Goal: Task Accomplishment & Management: Complete application form

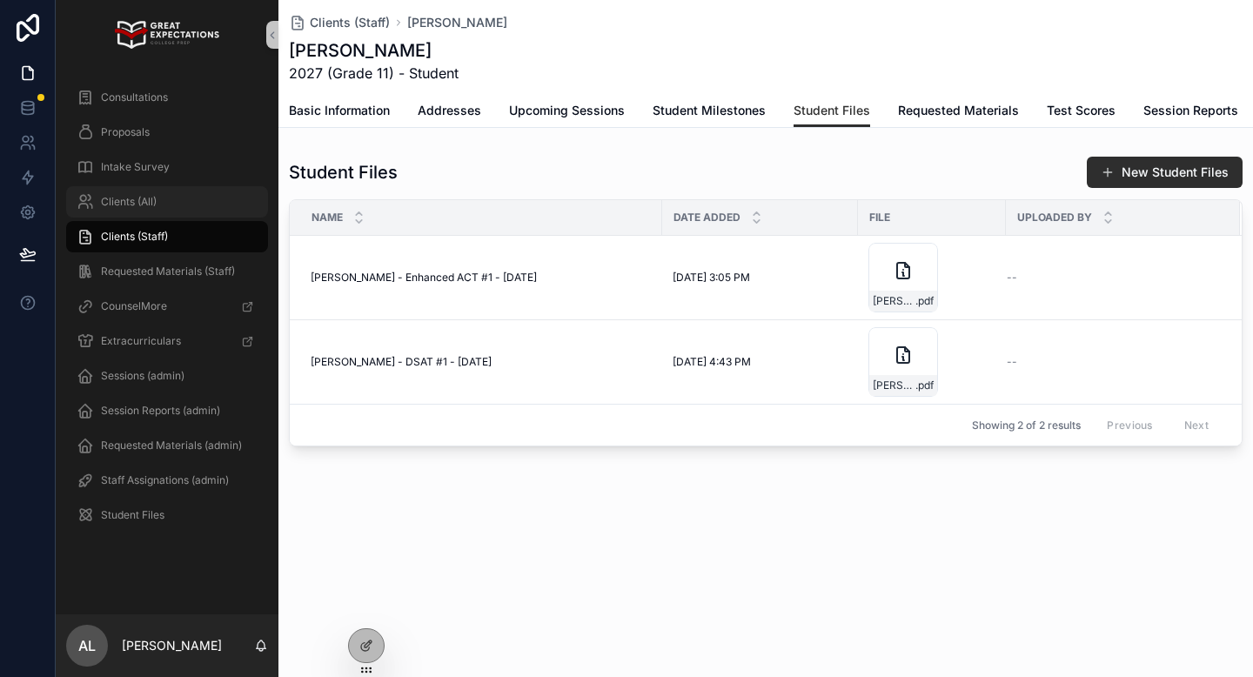
click at [161, 207] on div "Clients (All)" at bounding box center [167, 202] width 181 height 28
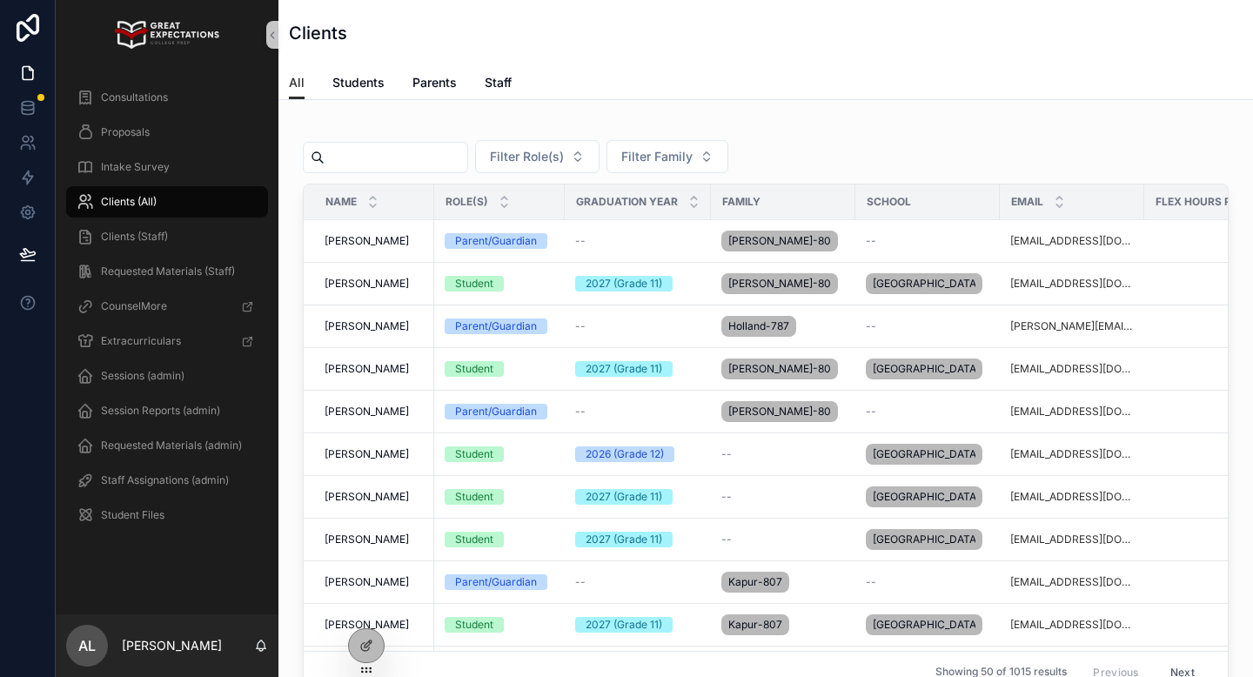
click at [394, 158] on input "scrollable content" at bounding box center [395, 157] width 143 height 24
paste input "*******"
type input "*******"
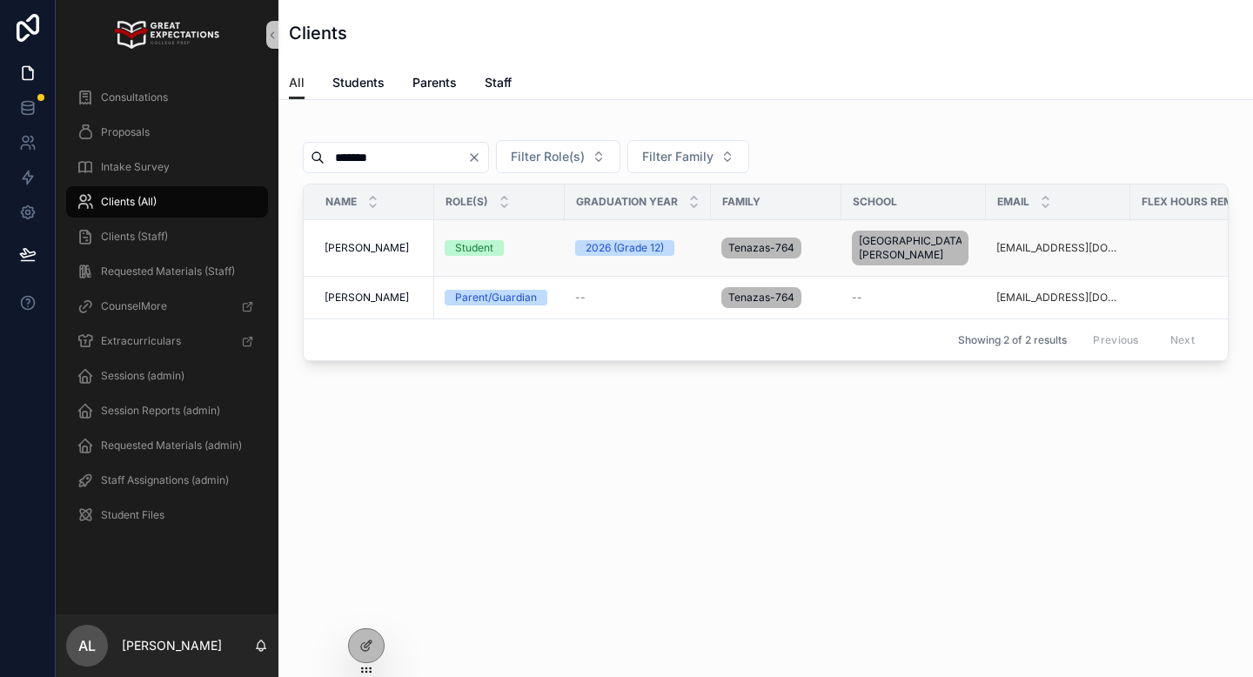
click at [358, 249] on span "[PERSON_NAME]" at bounding box center [366, 248] width 84 height 14
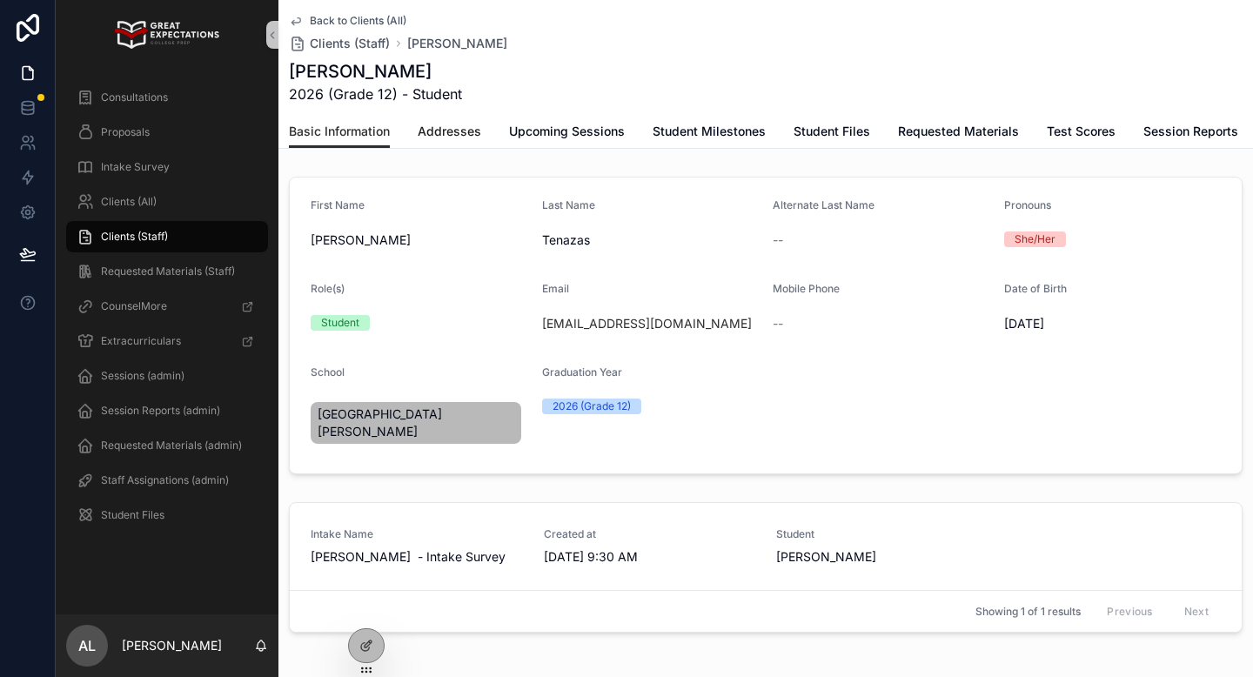
click at [438, 132] on span "Addresses" at bounding box center [450, 131] width 64 height 17
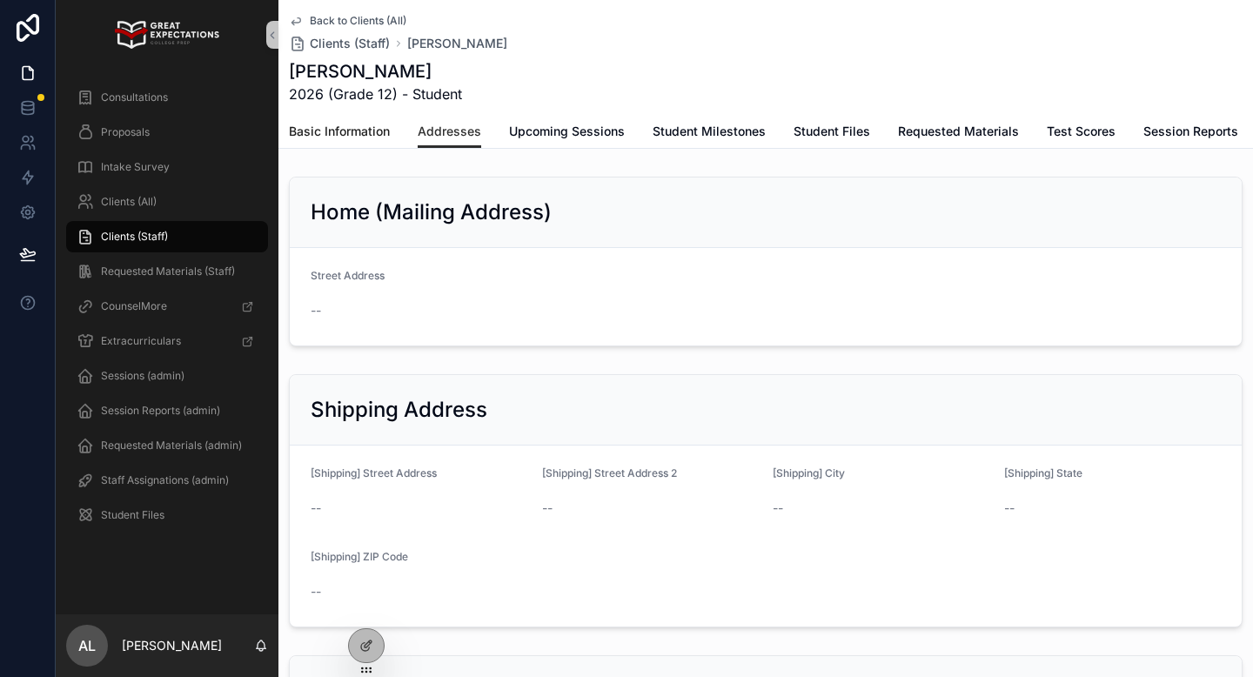
click at [338, 123] on span "Basic Information" at bounding box center [339, 131] width 101 height 17
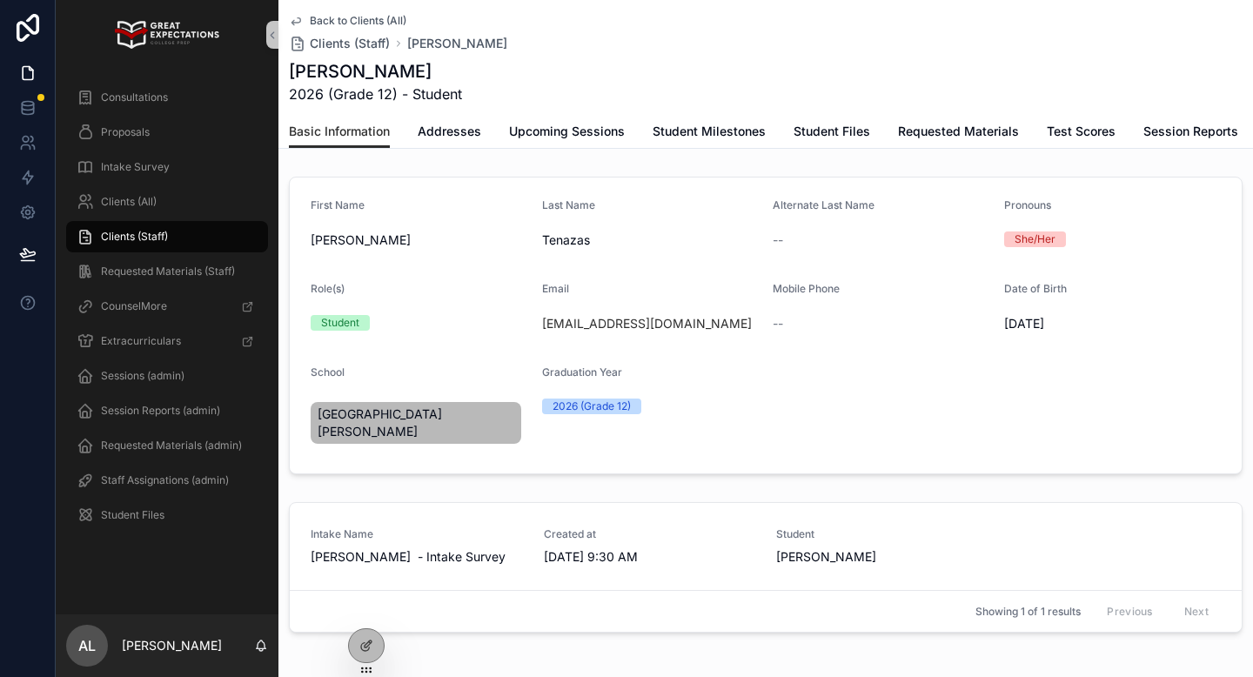
click at [331, 17] on span "Back to Clients (All)" at bounding box center [358, 21] width 97 height 14
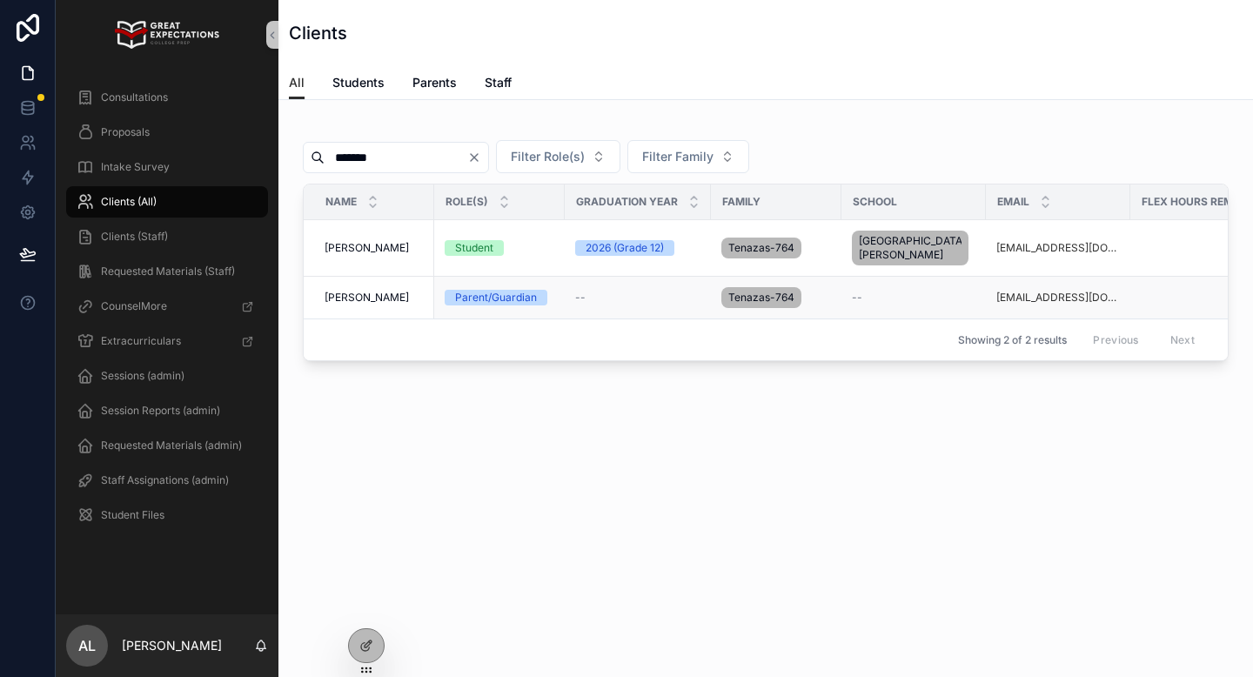
click at [351, 299] on span "[PERSON_NAME]" at bounding box center [366, 298] width 84 height 14
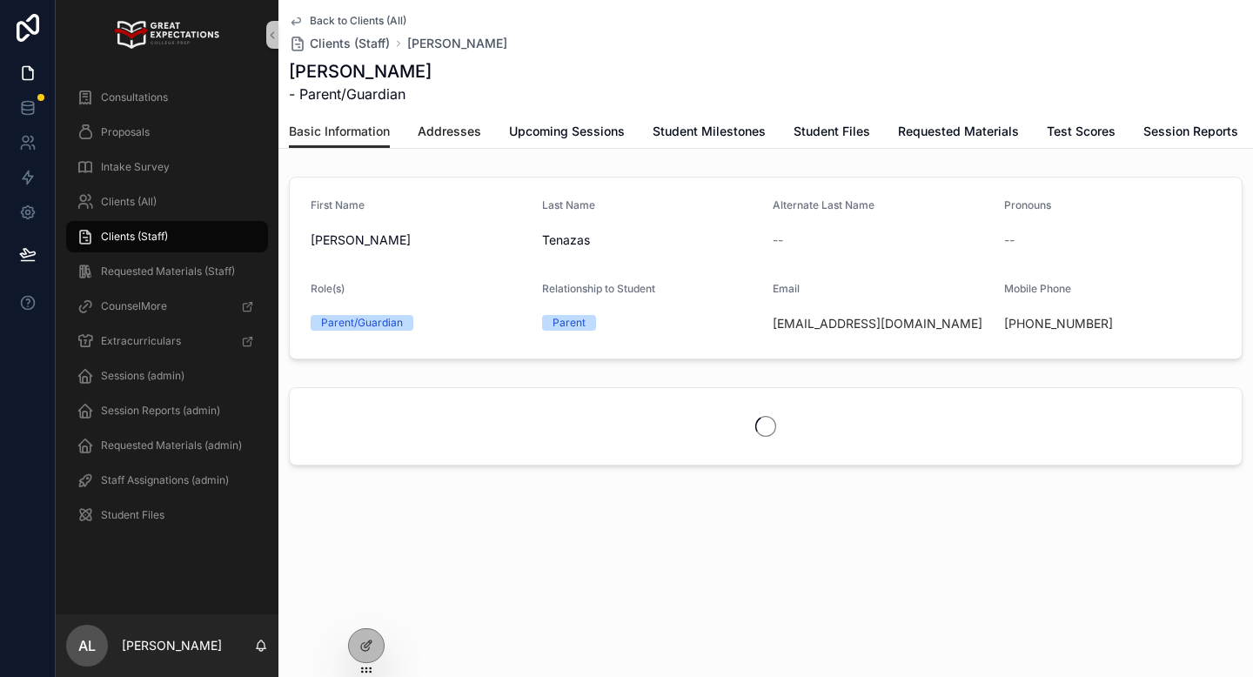
click at [445, 134] on span "Addresses" at bounding box center [450, 131] width 64 height 17
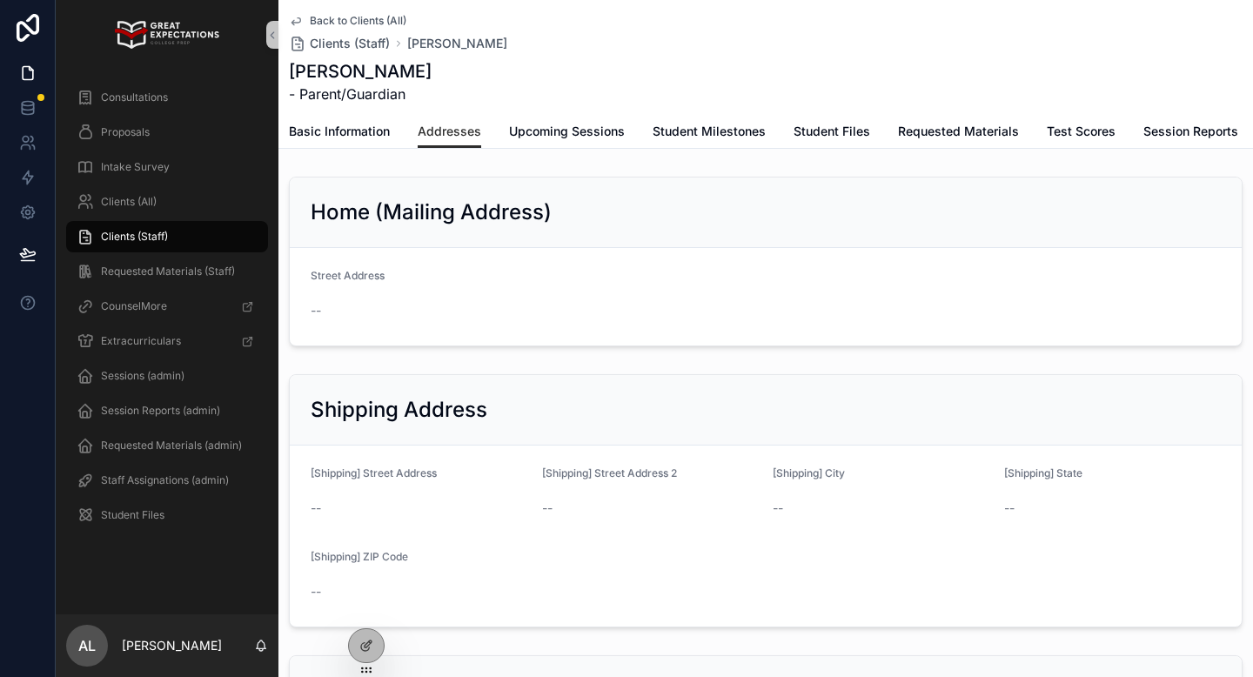
click at [330, 23] on span "Back to Clients (All)" at bounding box center [358, 21] width 97 height 14
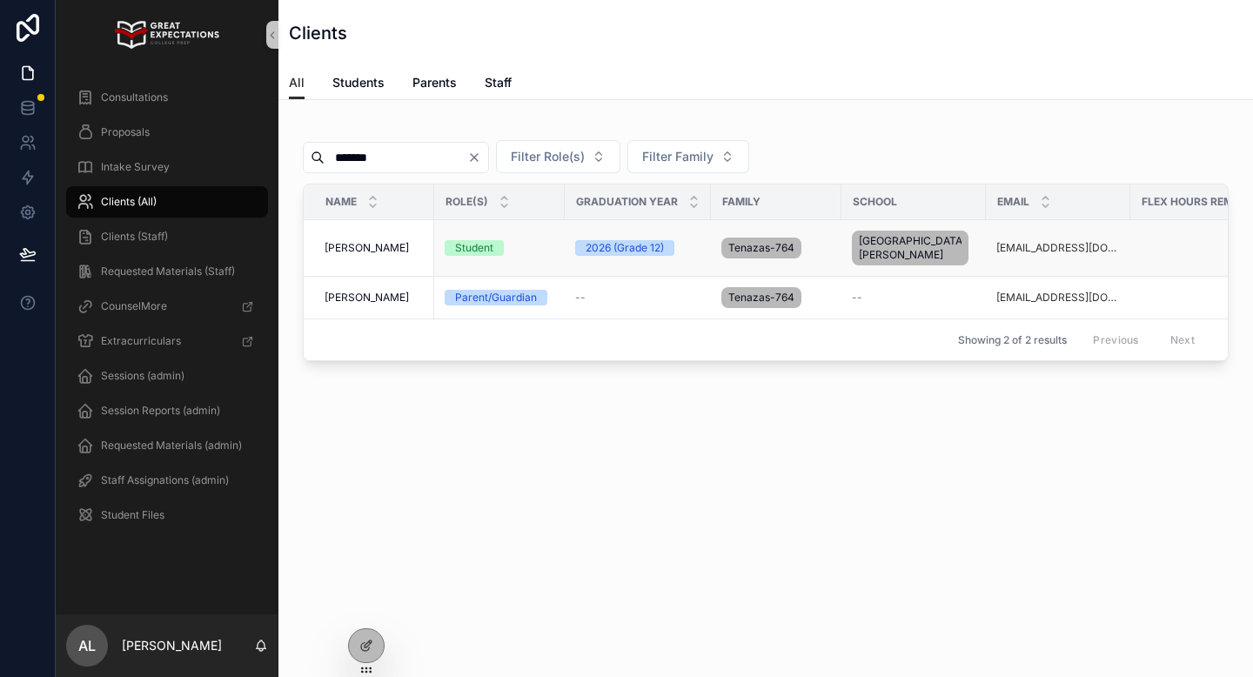
click at [370, 251] on span "[PERSON_NAME]" at bounding box center [366, 248] width 84 height 14
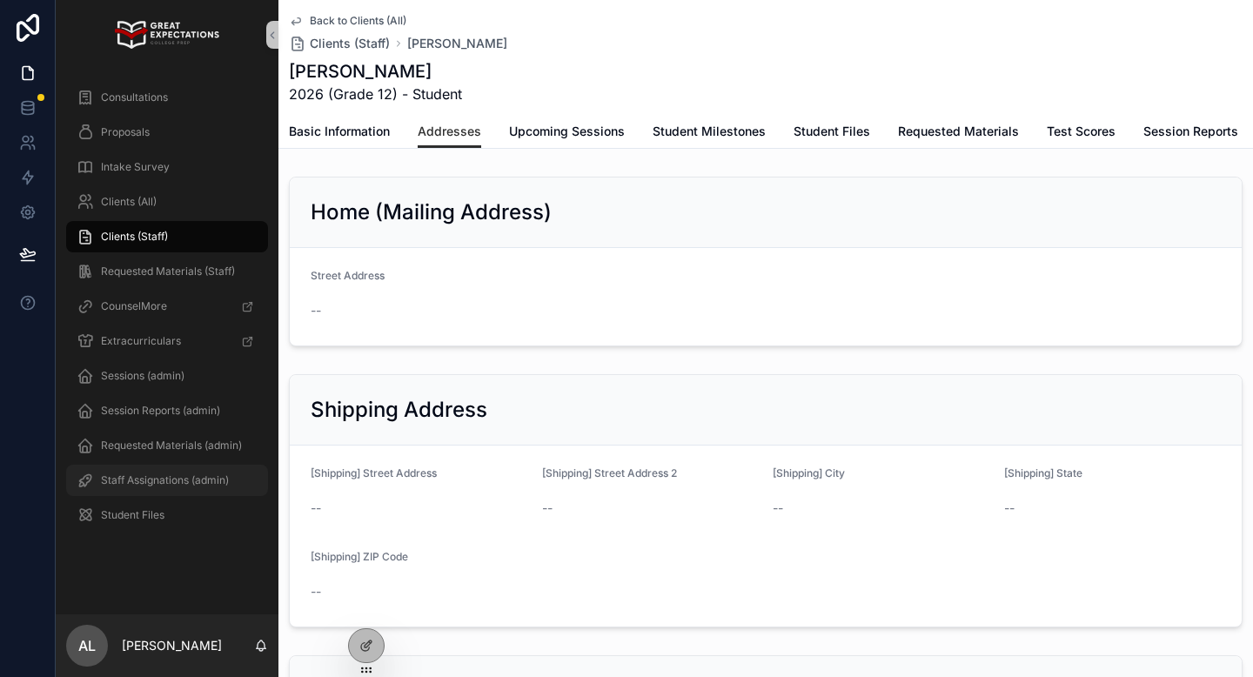
click at [180, 473] on span "Staff Assignations (admin)" at bounding box center [165, 480] width 128 height 14
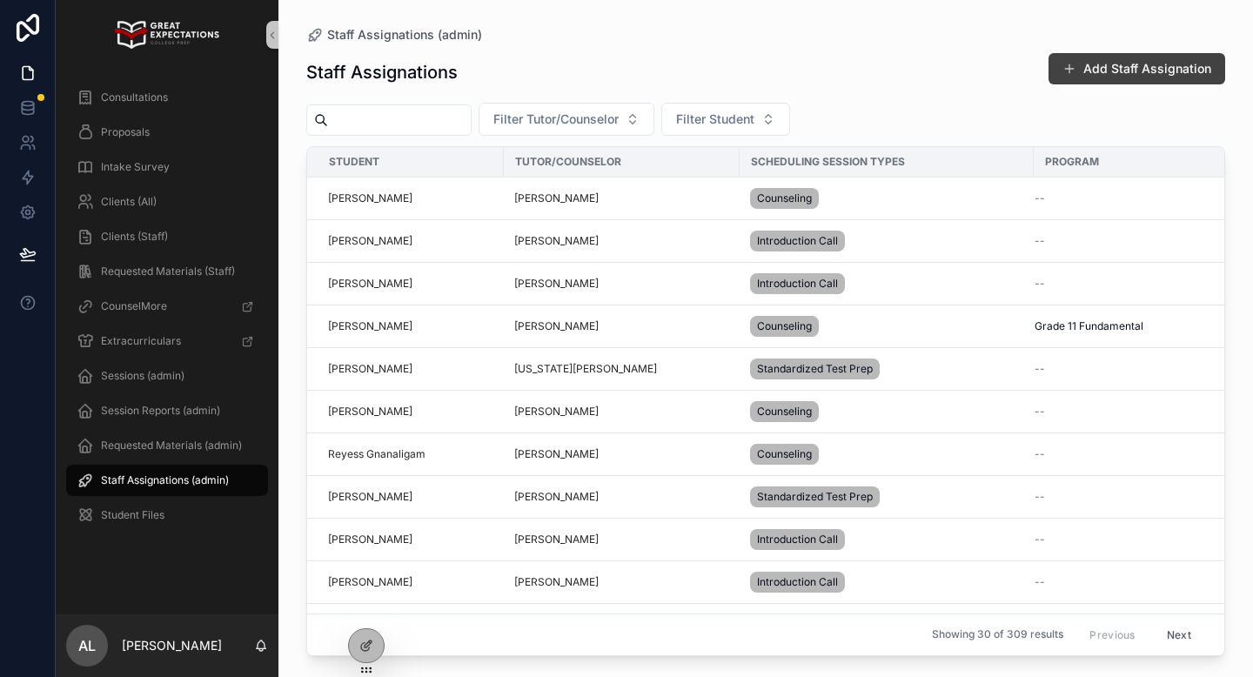
click at [1083, 55] on button "Add Staff Assignation" at bounding box center [1136, 68] width 177 height 31
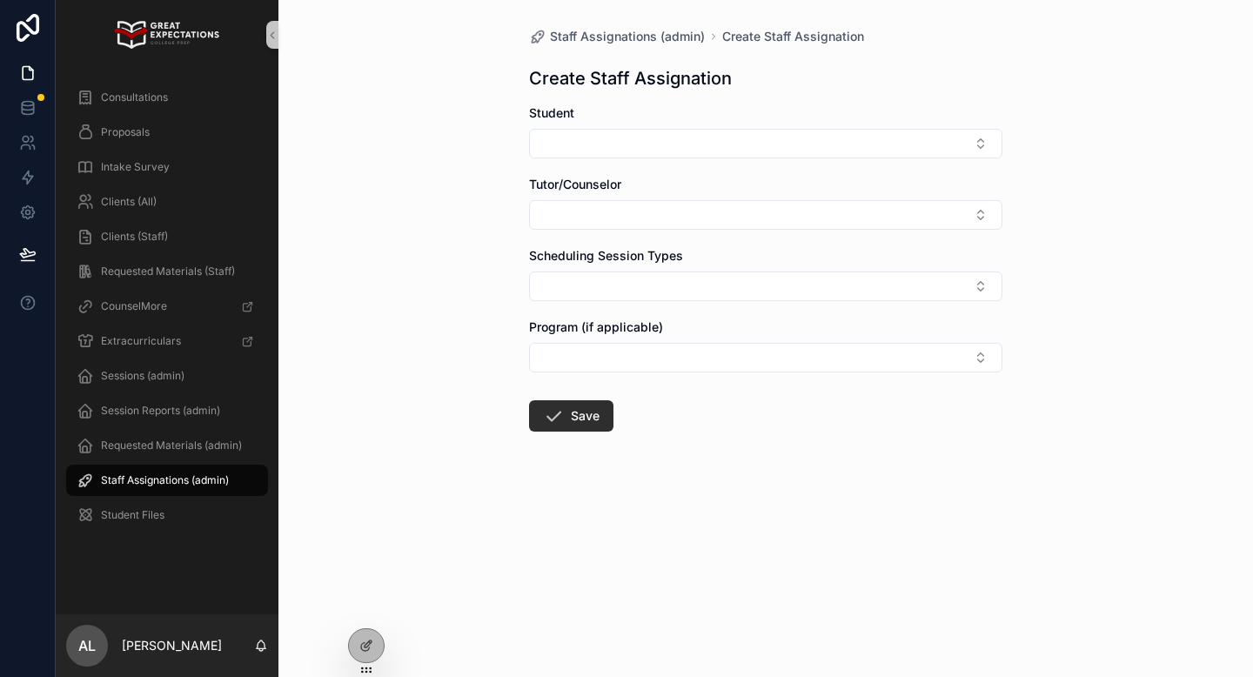
click at [633, 125] on div "Student" at bounding box center [765, 131] width 473 height 54
click at [628, 144] on button "Select Button" at bounding box center [765, 144] width 473 height 30
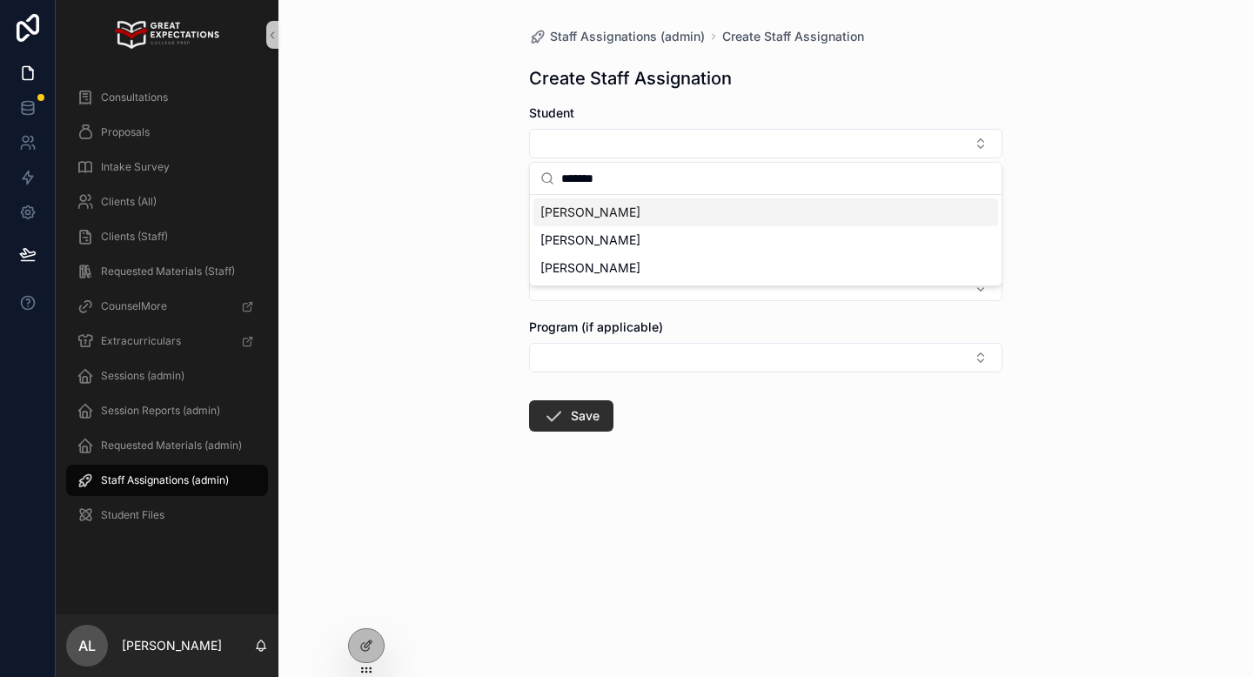
type input "*******"
click at [627, 201] on div "[PERSON_NAME]" at bounding box center [765, 212] width 465 height 28
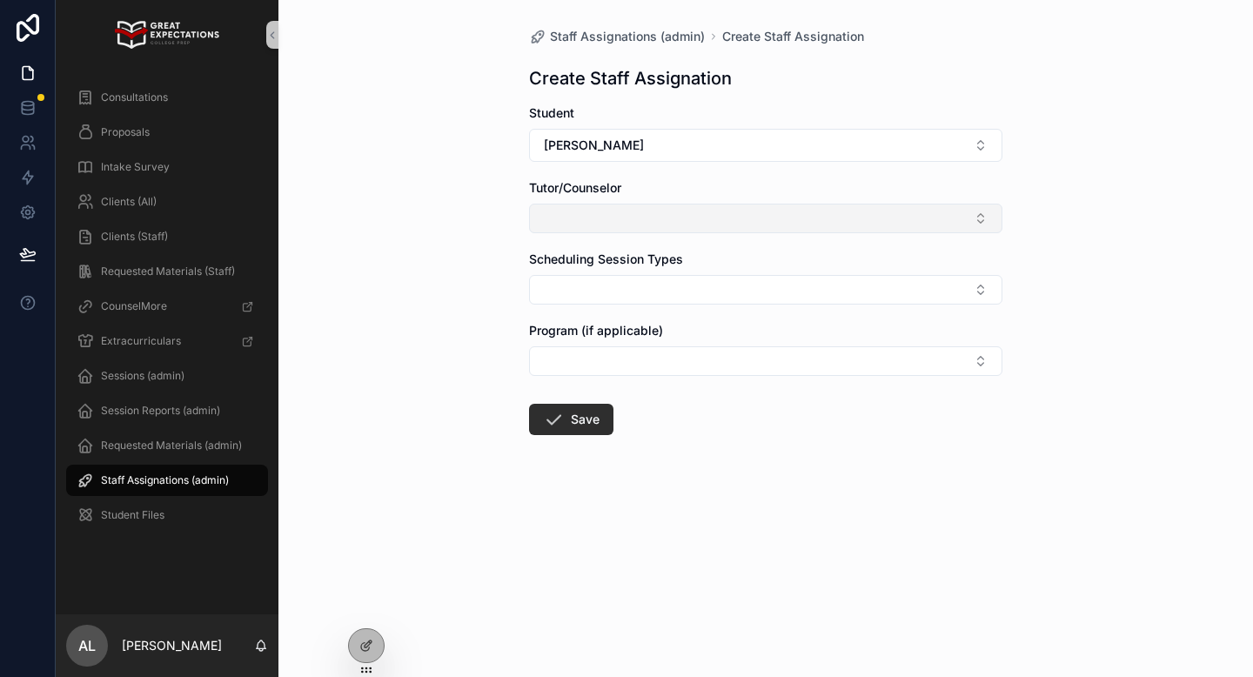
click at [601, 219] on button "Select Button" at bounding box center [765, 219] width 473 height 30
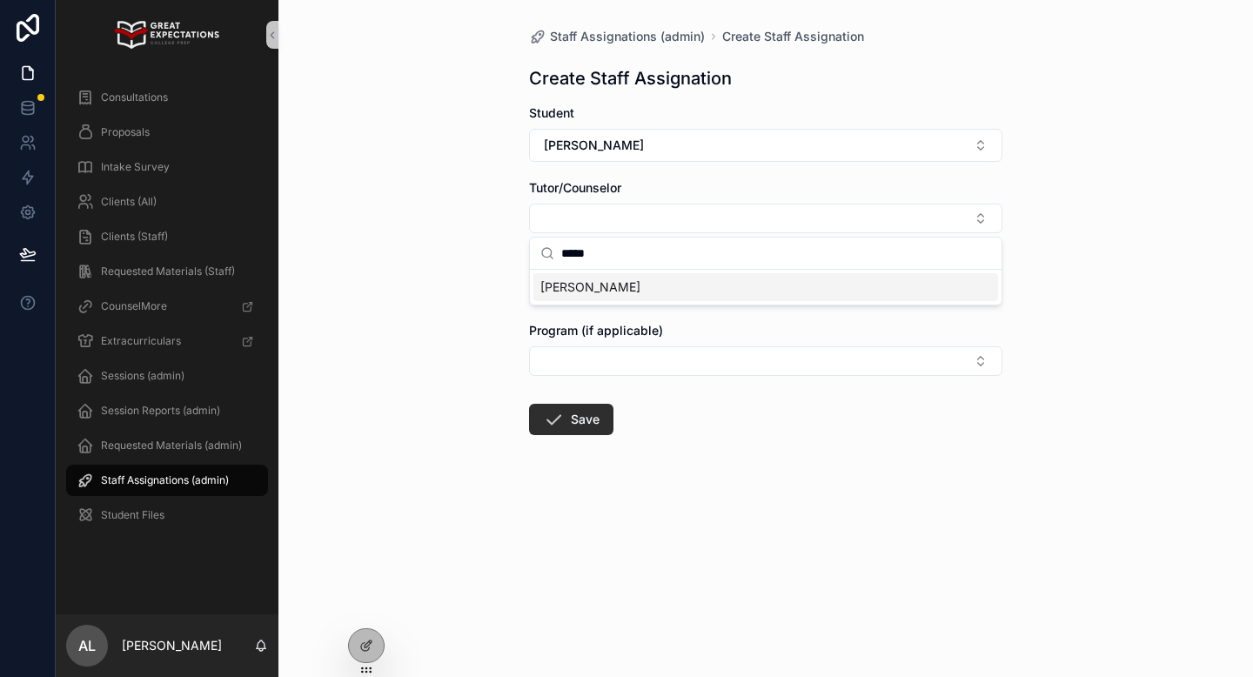
type input "*****"
click at [599, 287] on span "[PERSON_NAME]" at bounding box center [590, 286] width 100 height 17
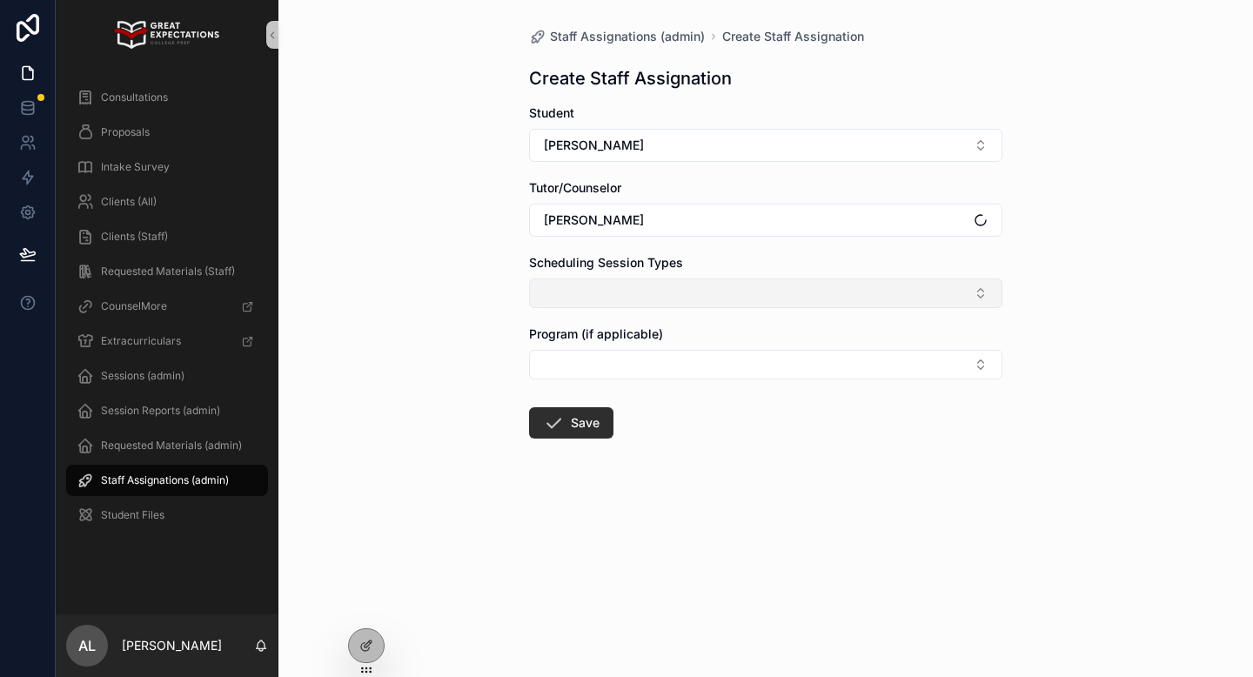
click at [584, 298] on button "Select Button" at bounding box center [765, 293] width 473 height 30
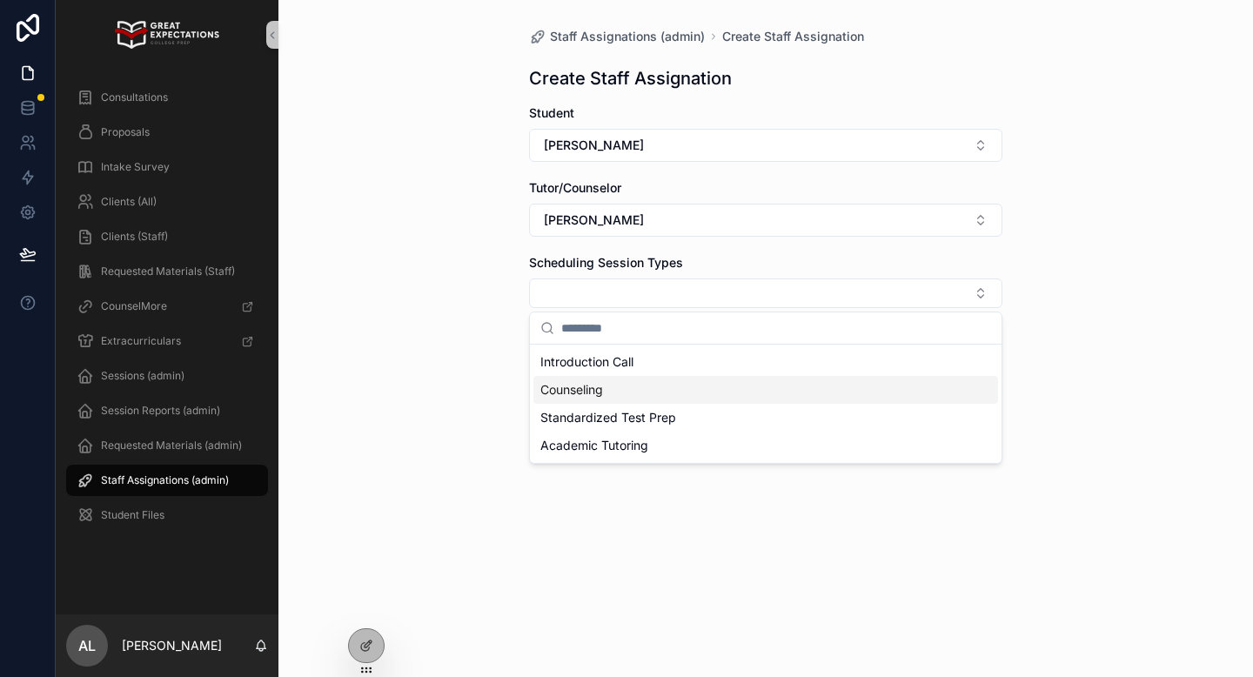
click at [573, 385] on span "Counseling" at bounding box center [571, 389] width 63 height 17
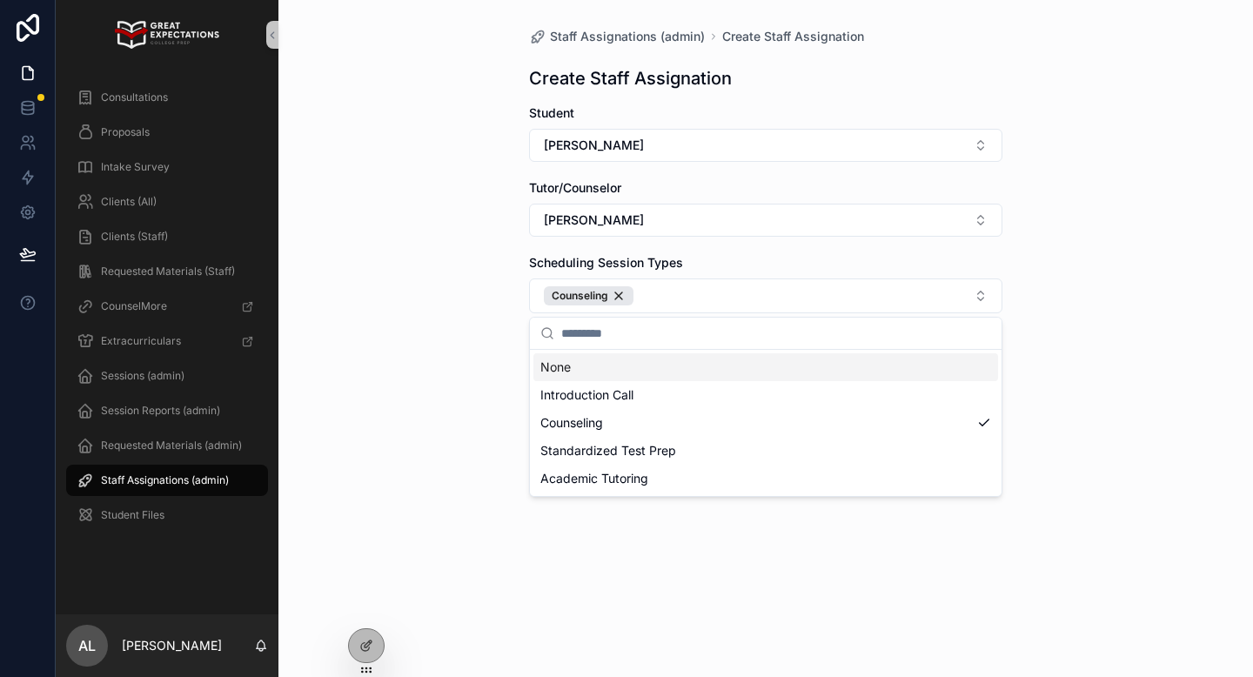
click at [486, 319] on div "Staff Assignations (admin) Create Staff Assignation Create Staff Assignation St…" at bounding box center [765, 338] width 974 height 677
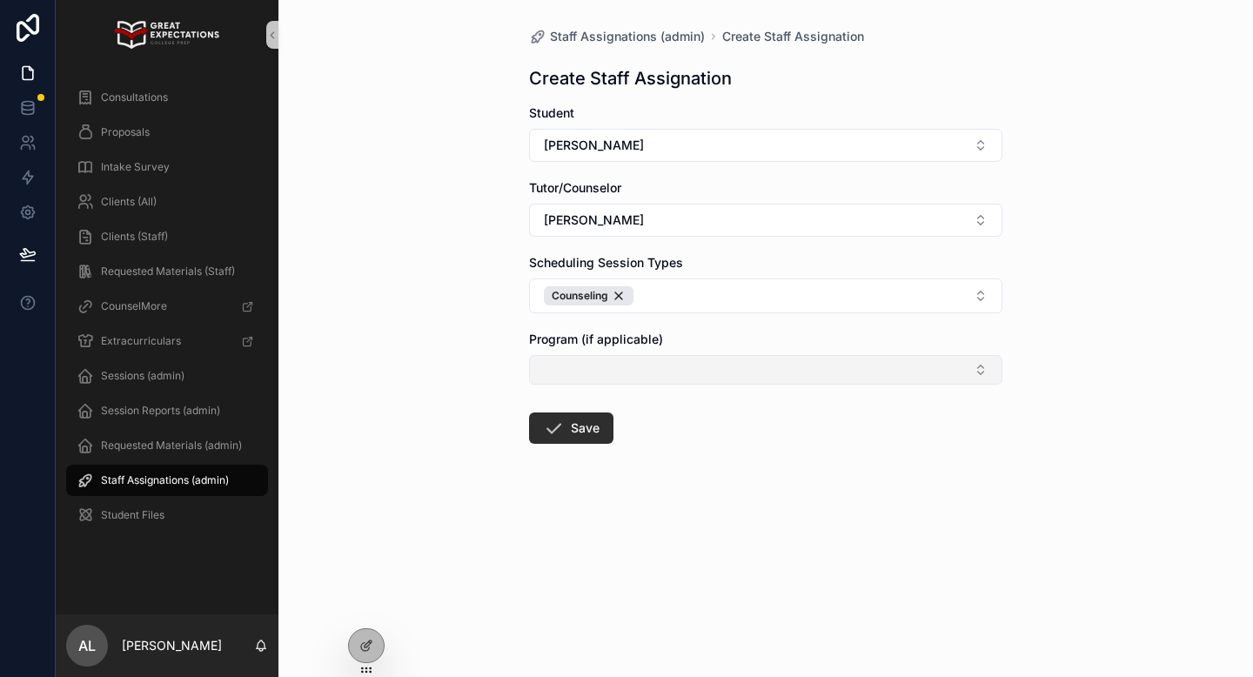
click at [572, 378] on button "Select Button" at bounding box center [765, 370] width 473 height 30
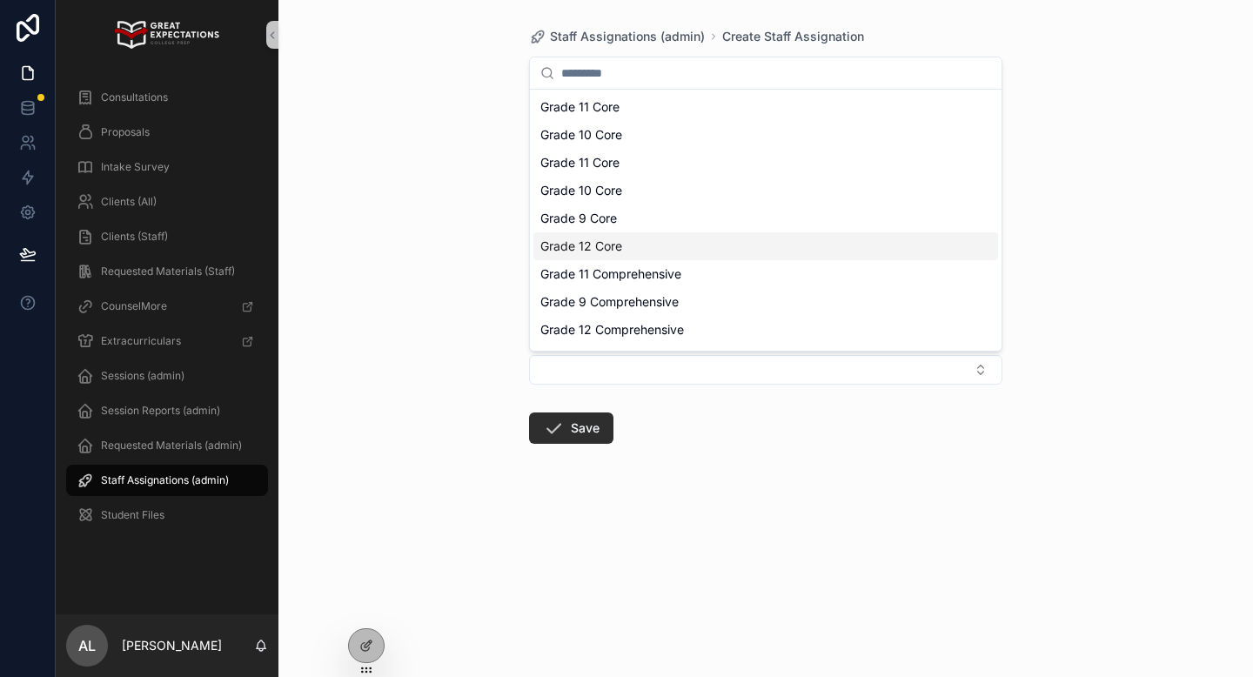
click at [425, 332] on div "Staff Assignations (admin) Create Staff Assignation Create Staff Assignation St…" at bounding box center [765, 338] width 974 height 677
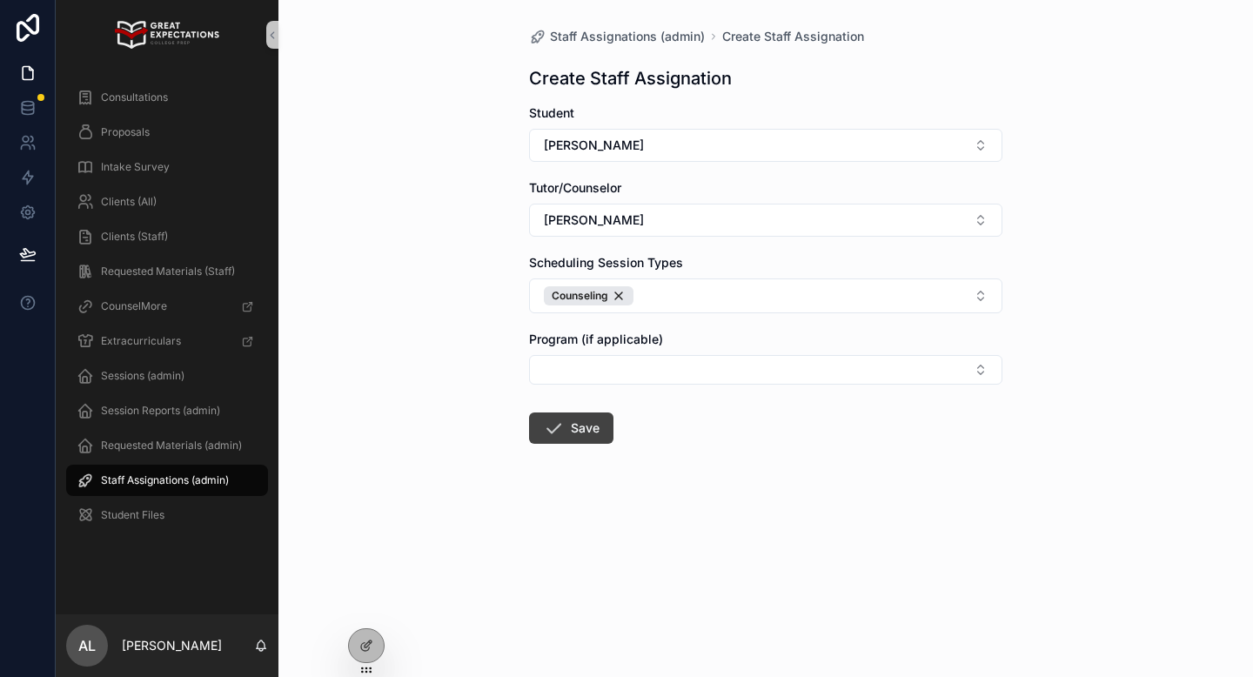
click at [541, 427] on button "Save" at bounding box center [571, 427] width 84 height 31
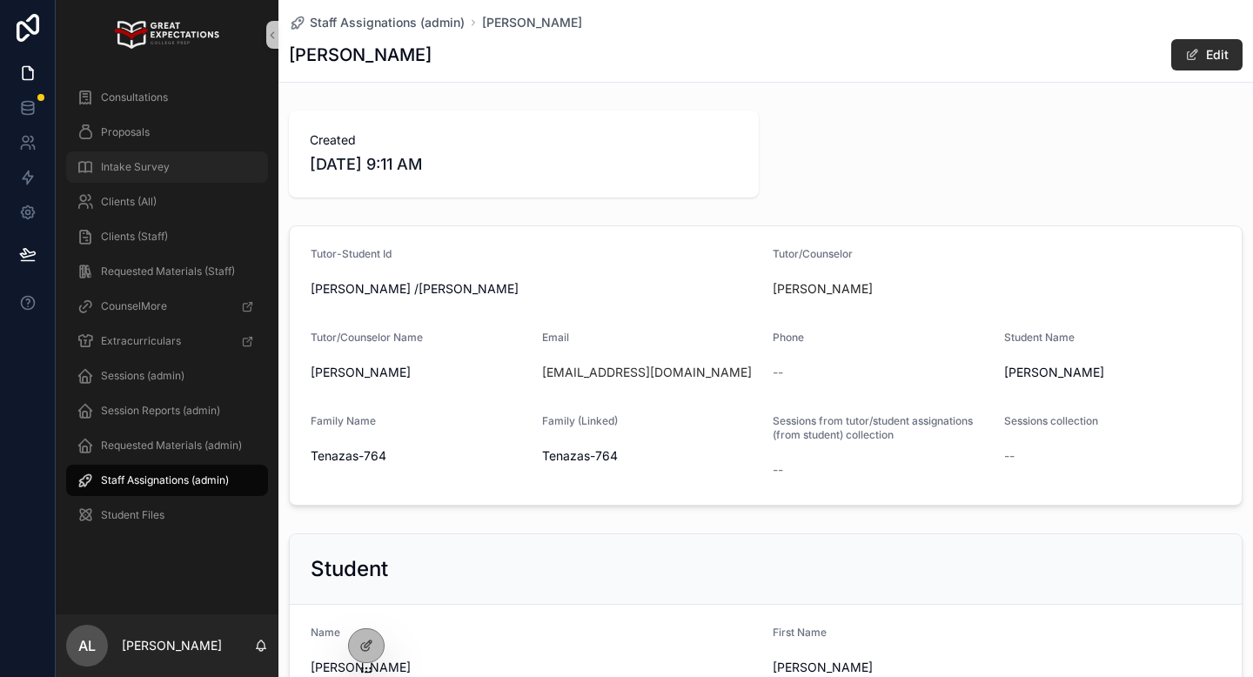
click at [125, 174] on div "Intake Survey" at bounding box center [167, 167] width 181 height 28
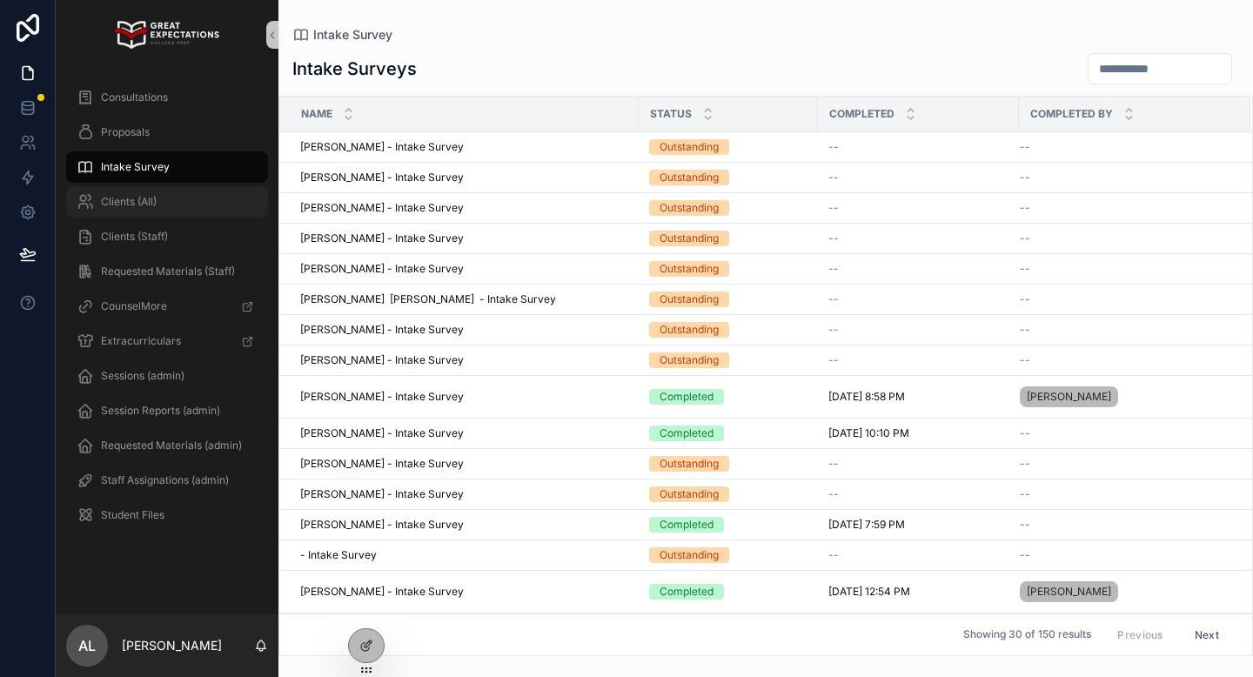
click at [146, 197] on span "Clients (All)" at bounding box center [129, 202] width 56 height 14
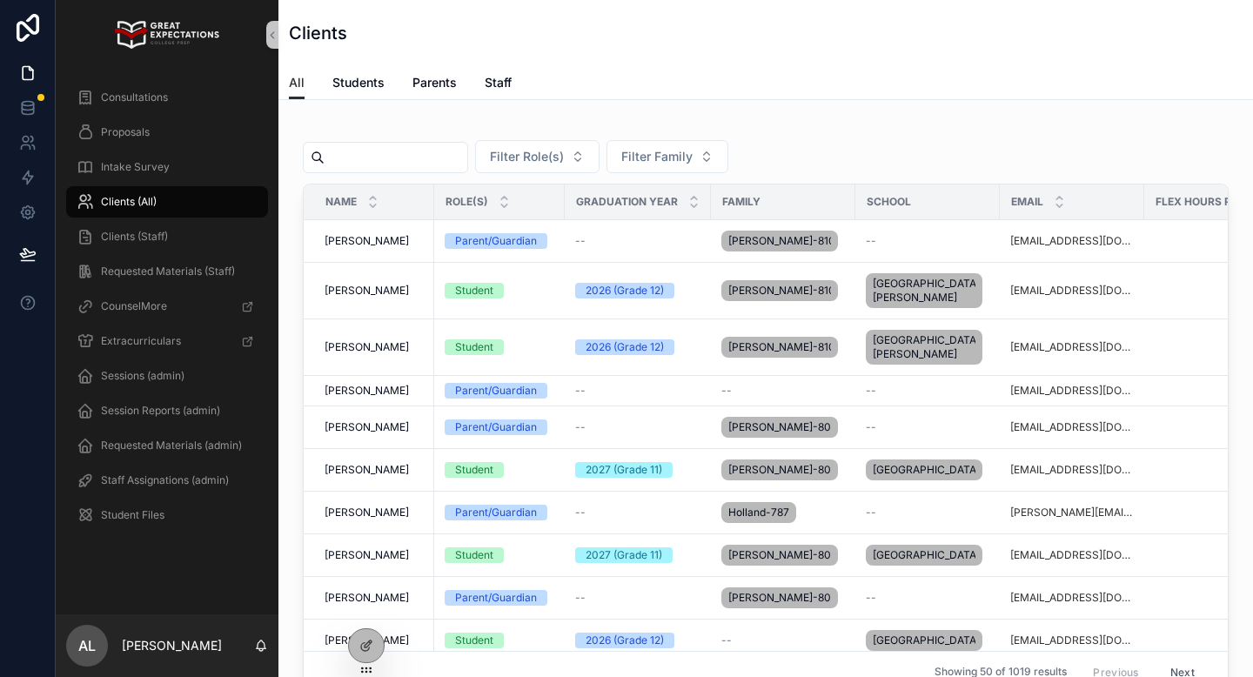
click at [405, 145] on input "scrollable content" at bounding box center [395, 157] width 143 height 24
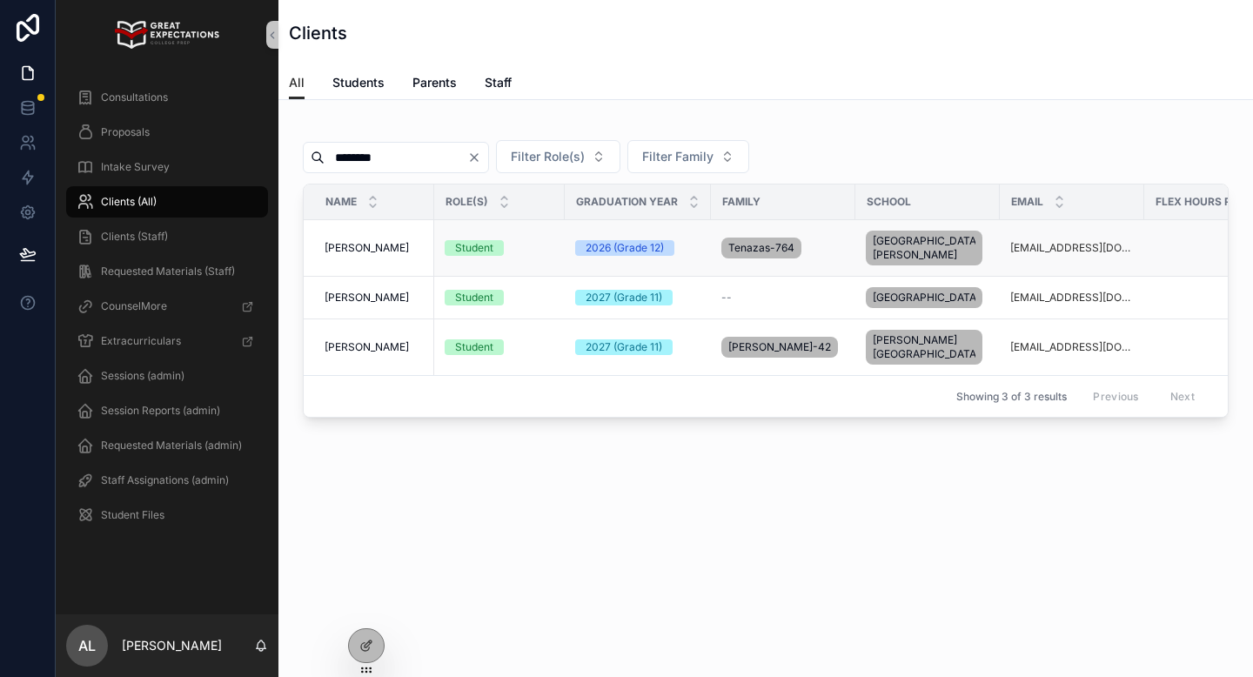
type input "********"
click at [376, 240] on td "[PERSON_NAME] [PERSON_NAME]" at bounding box center [369, 248] width 130 height 57
click at [376, 250] on span "[PERSON_NAME]" at bounding box center [366, 248] width 84 height 14
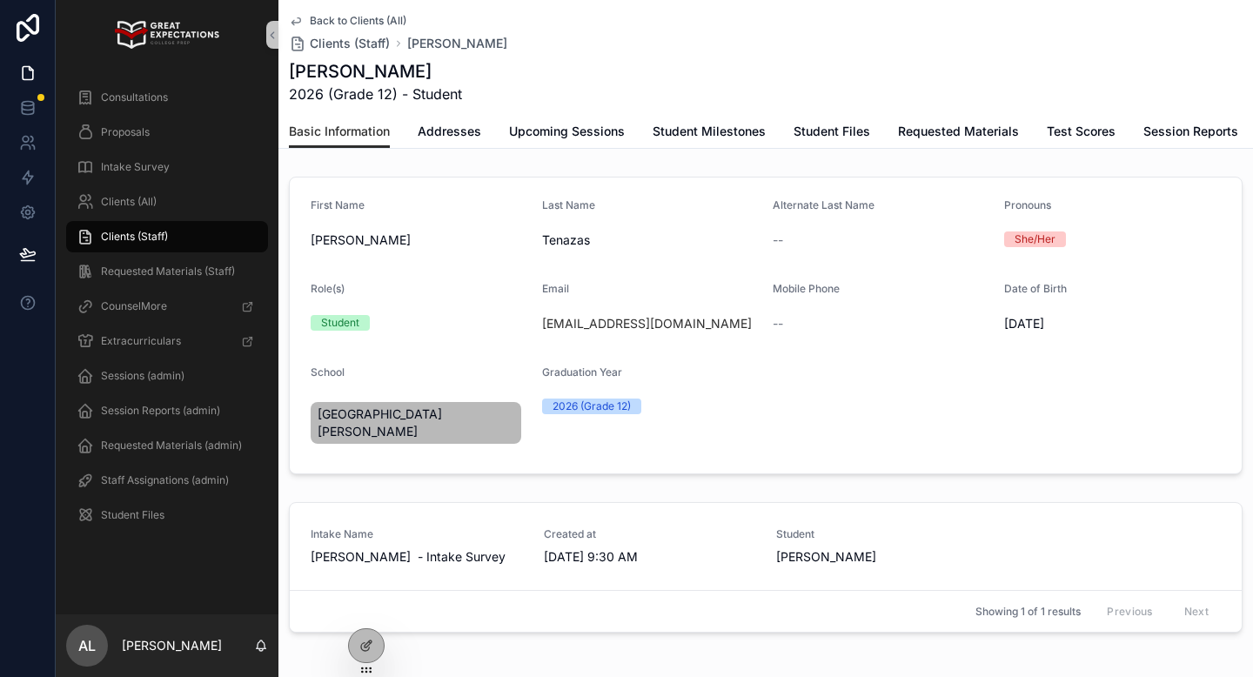
click at [386, 71] on h1 "[PERSON_NAME]" at bounding box center [375, 71] width 173 height 24
copy h1 "Tenazas"
drag, startPoint x: 720, startPoint y: 322, endPoint x: 528, endPoint y: 324, distance: 192.3
click at [527, 324] on form "First Name [PERSON_NAME] Last Name [PERSON_NAME] Alternate Last Name -- Pronoun…" at bounding box center [766, 325] width 952 height 296
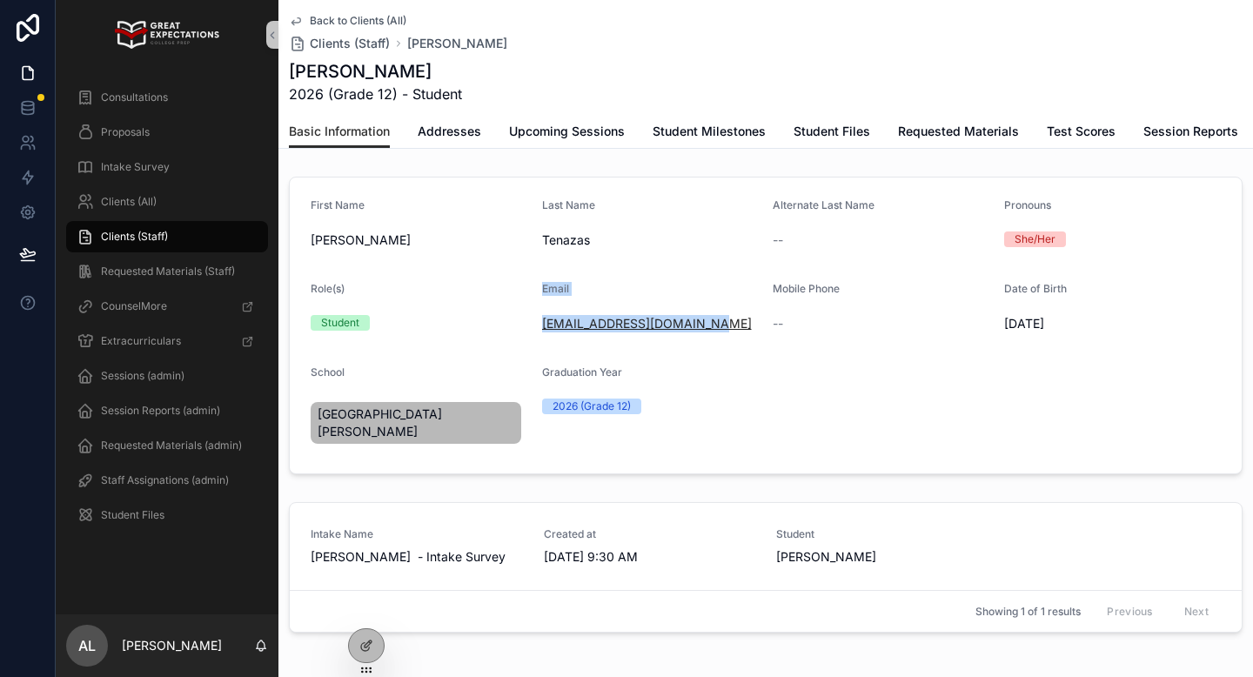
click at [642, 284] on div "Email" at bounding box center [650, 292] width 217 height 21
